Goal: Information Seeking & Learning: Learn about a topic

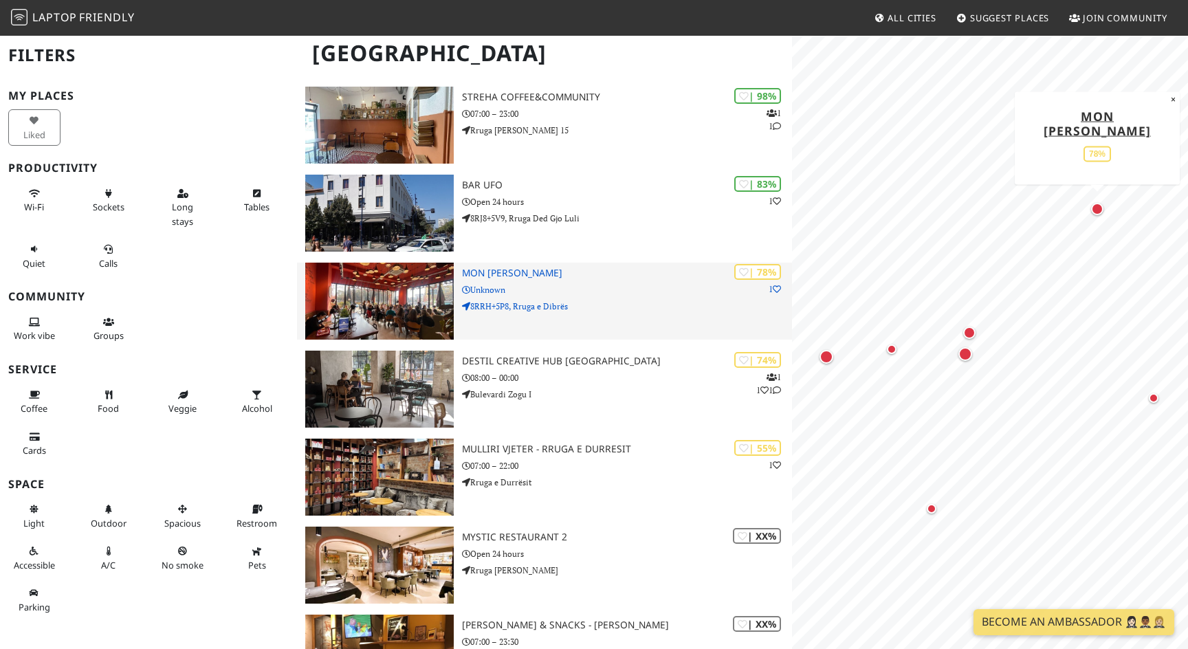
scroll to position [133, 0]
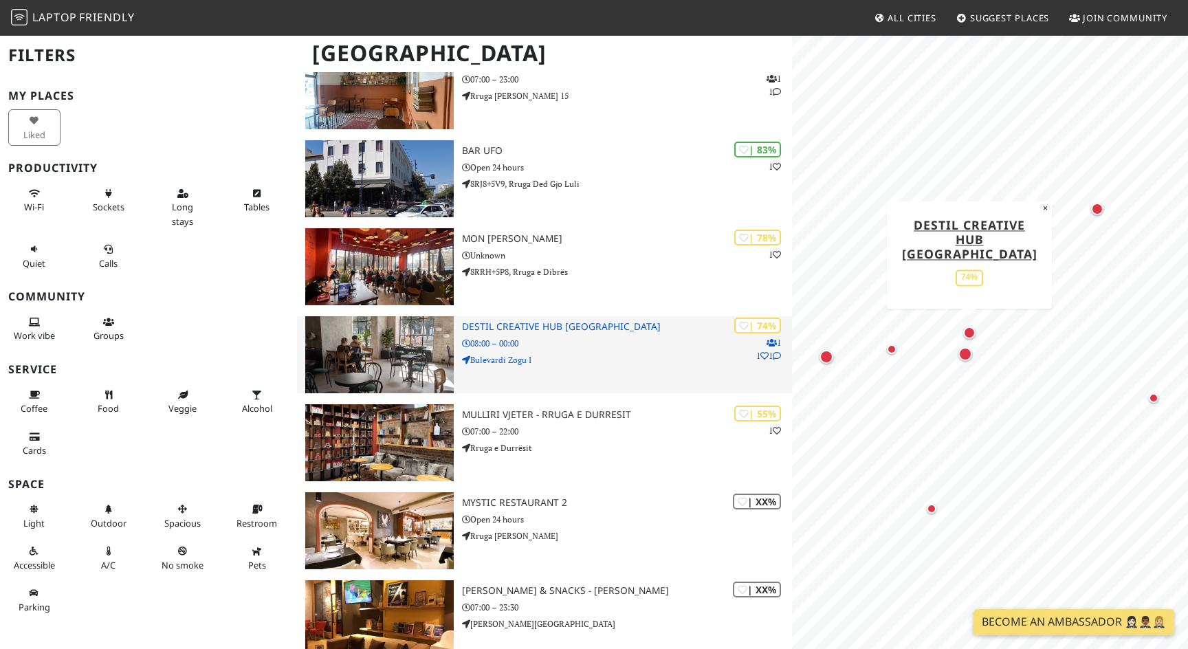
click at [610, 337] on p "08:00 – 00:00" at bounding box center [627, 343] width 330 height 13
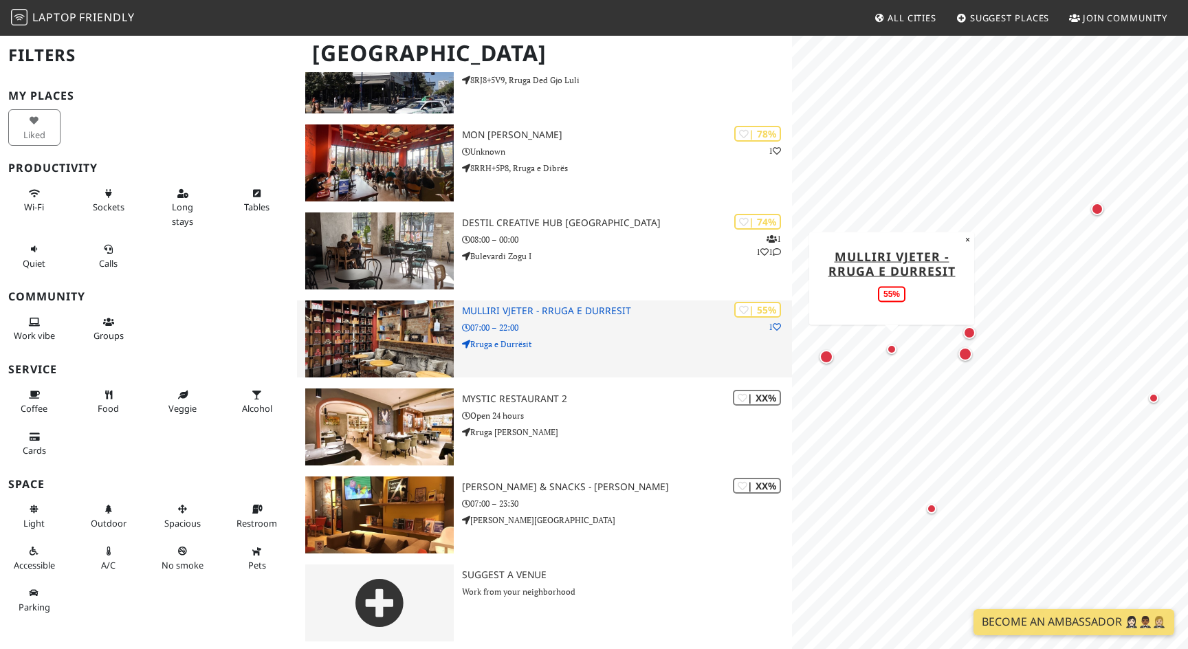
scroll to position [240, 0]
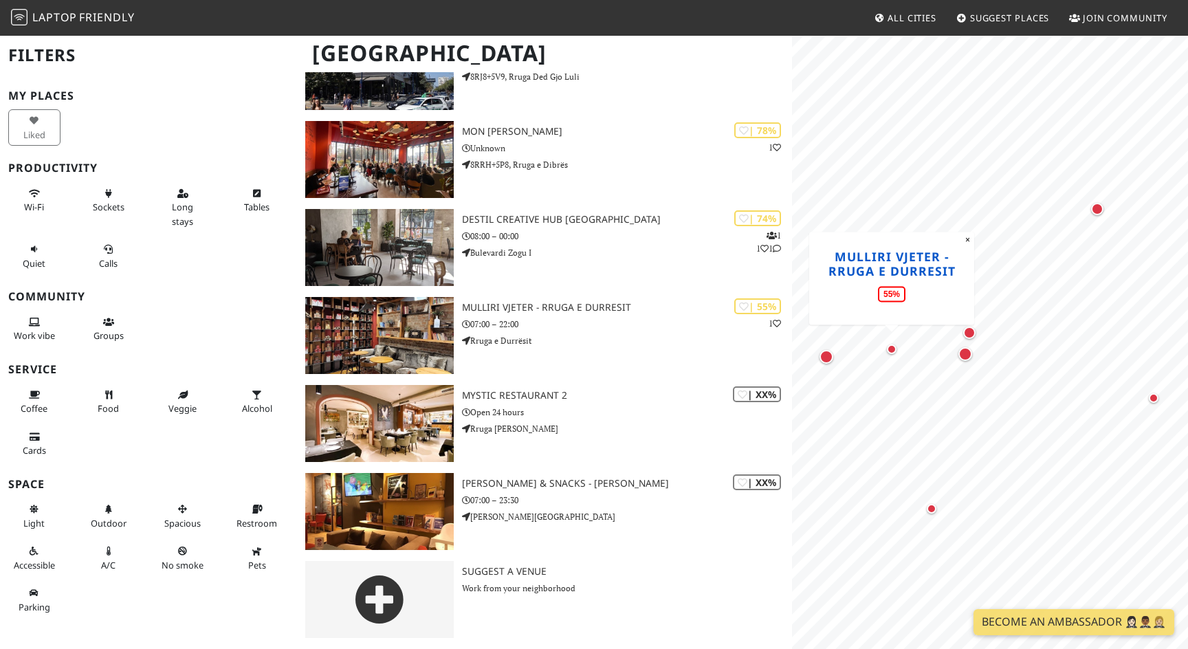
click at [894, 252] on link "Mulliri Vjeter - Rruga e Durresit" at bounding box center [891, 262] width 127 height 31
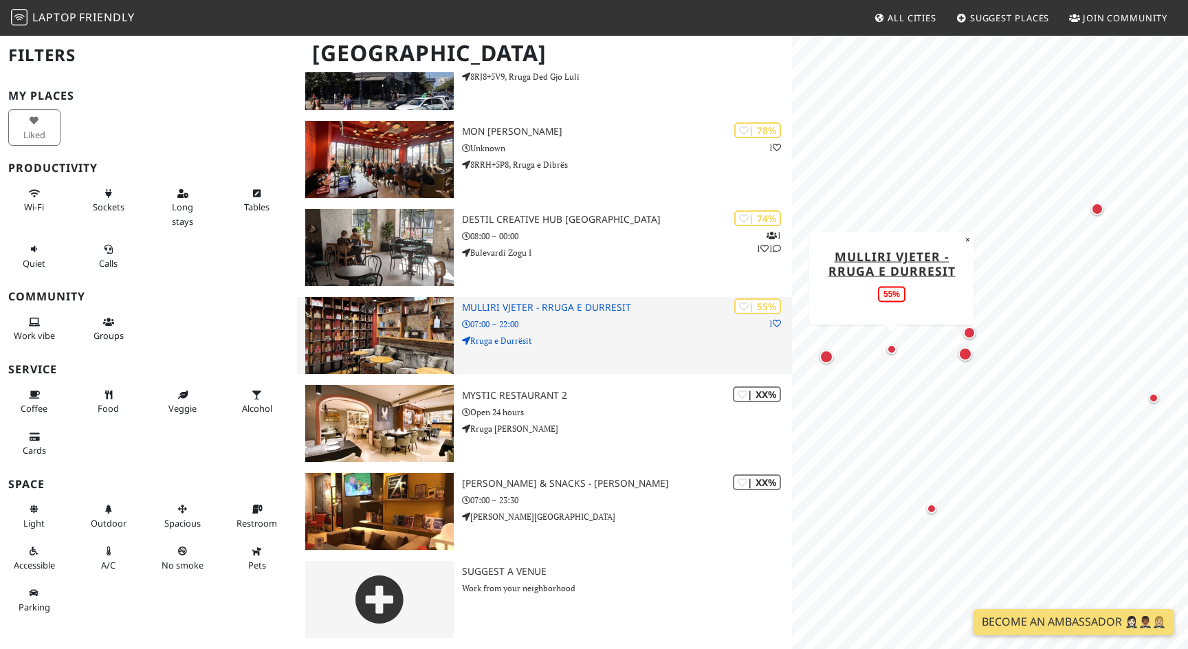
click at [603, 320] on p "07:00 – 22:00" at bounding box center [627, 324] width 330 height 13
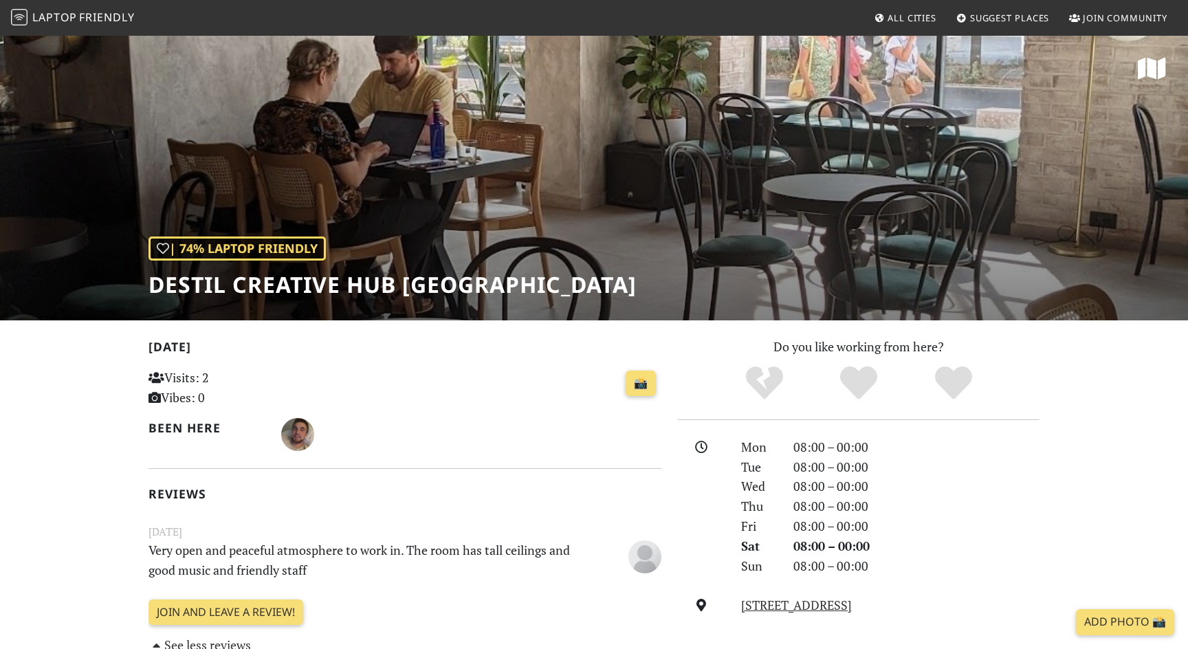
click at [470, 287] on h1 "Destil Creative Hub Tirana" at bounding box center [392, 285] width 488 height 26
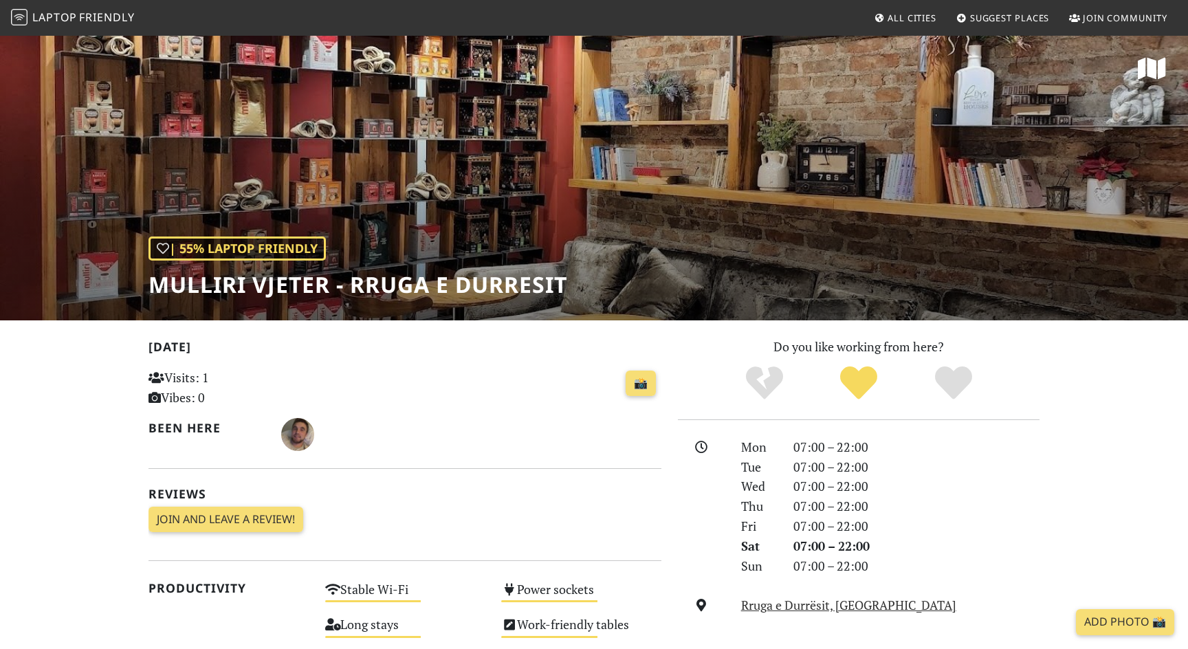
click at [545, 298] on h1 "Mulliri Vjeter - Rruga e Durresit" at bounding box center [357, 285] width 419 height 26
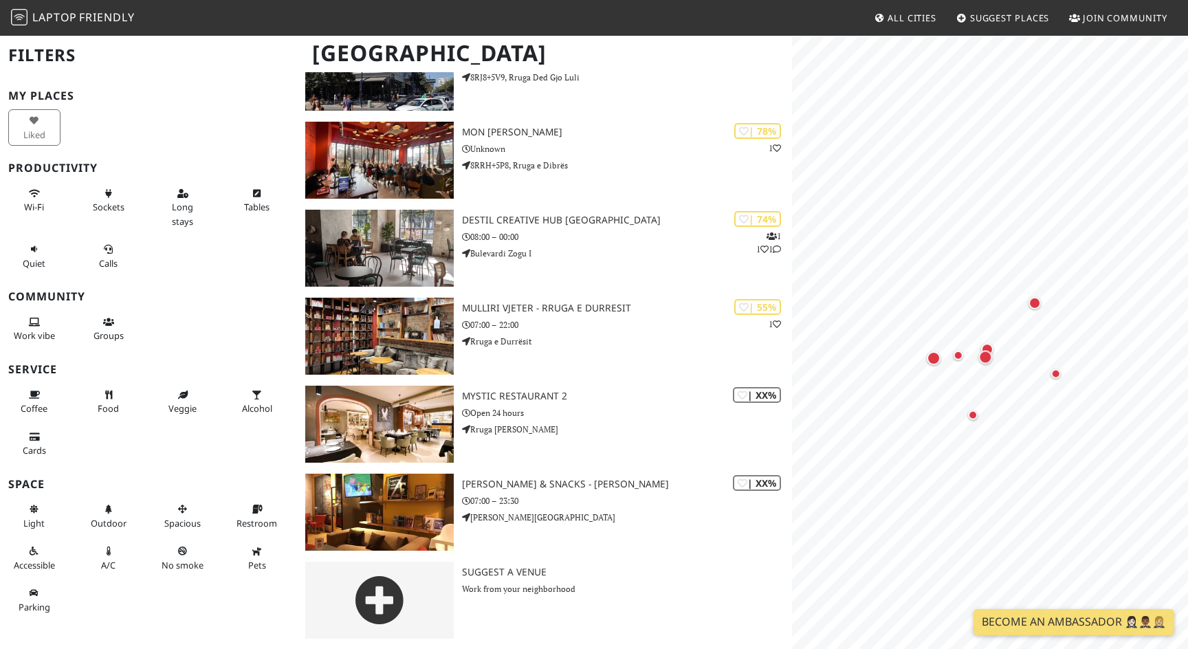
scroll to position [240, 0]
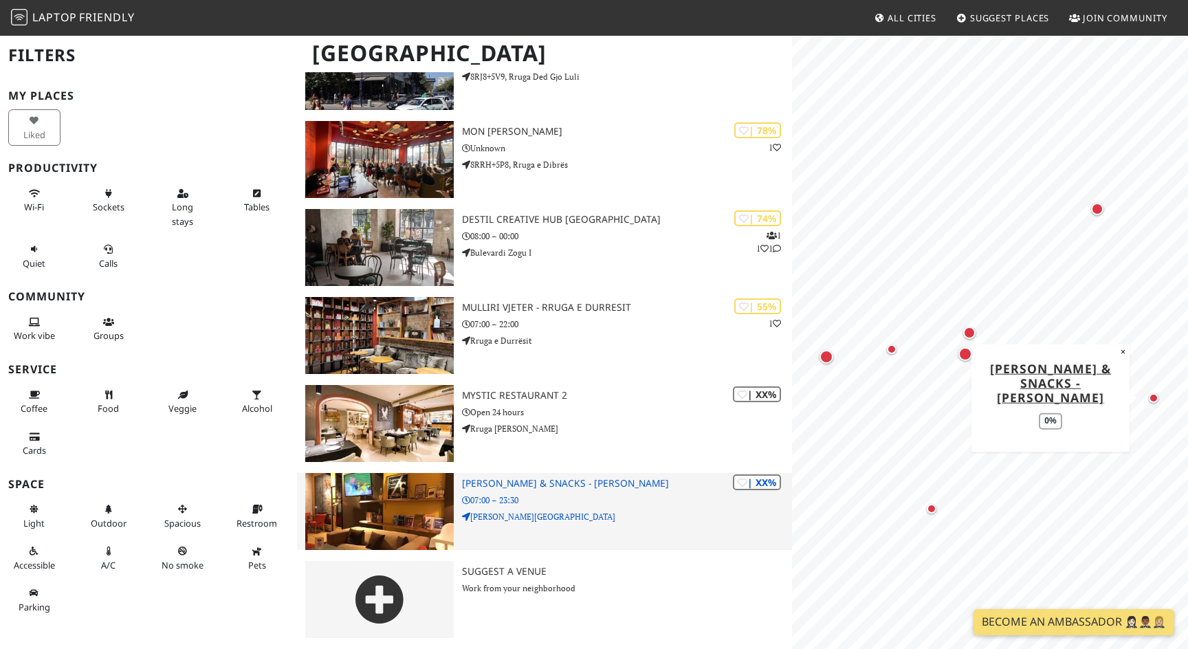
click at [587, 496] on p "07:00 – 23:30" at bounding box center [627, 500] width 330 height 13
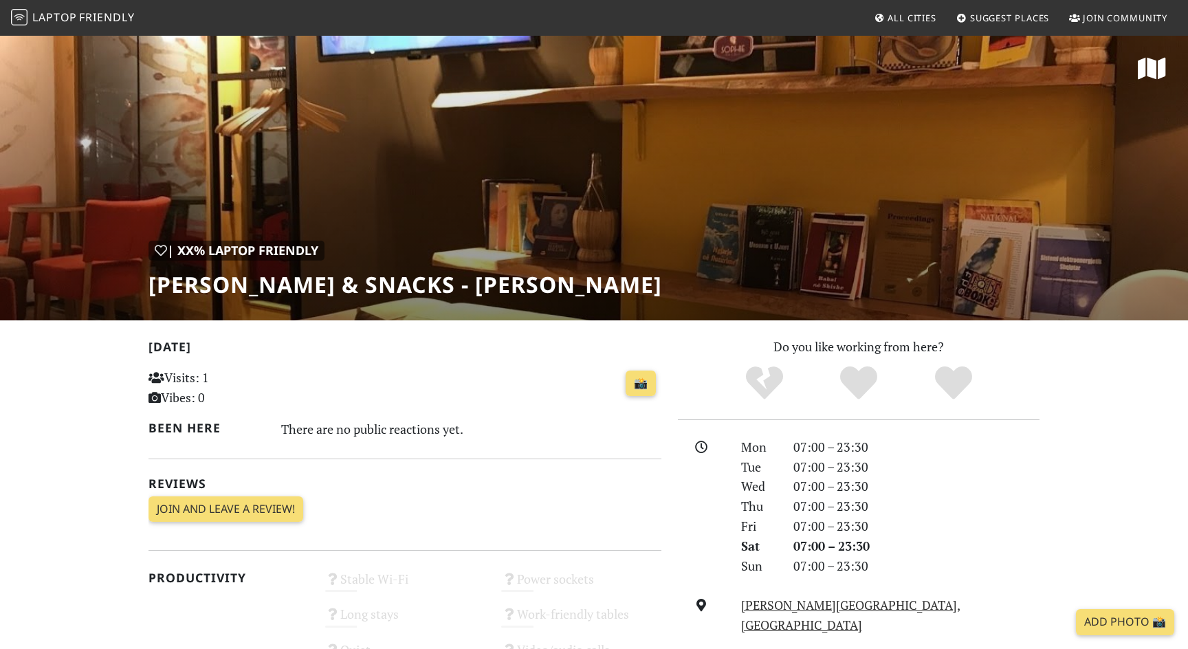
click at [587, 288] on div "| XX% Laptop Friendly [PERSON_NAME] & Snacks - [PERSON_NAME]" at bounding box center [594, 177] width 1188 height 286
